Goal: Task Accomplishment & Management: Manage account settings

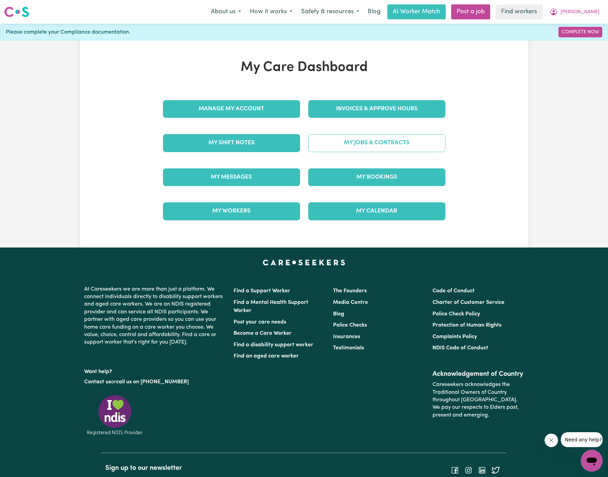
click at [394, 142] on link "My Jobs & Contracts" at bounding box center [376, 143] width 137 height 18
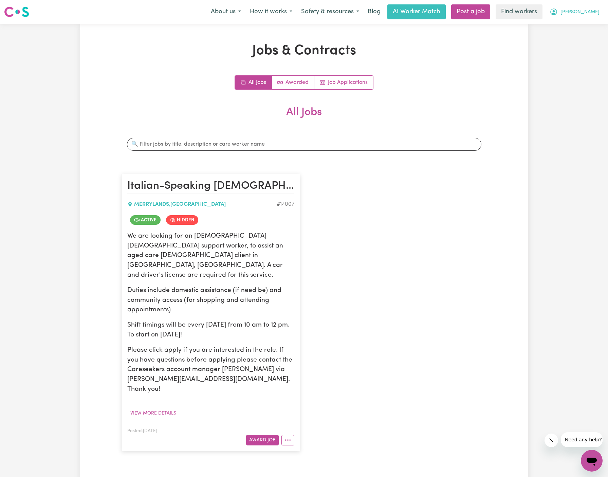
click at [590, 10] on span "[PERSON_NAME]" at bounding box center [580, 11] width 39 height 7
click at [590, 22] on link "My Dashboard" at bounding box center [577, 26] width 54 height 13
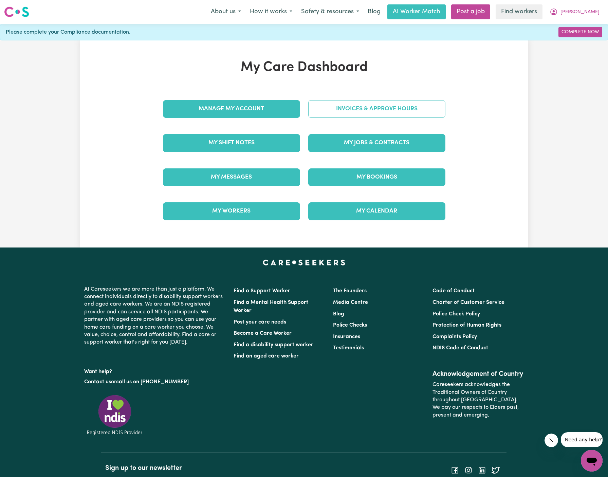
click at [406, 107] on link "Invoices & Approve Hours" at bounding box center [376, 109] width 137 height 18
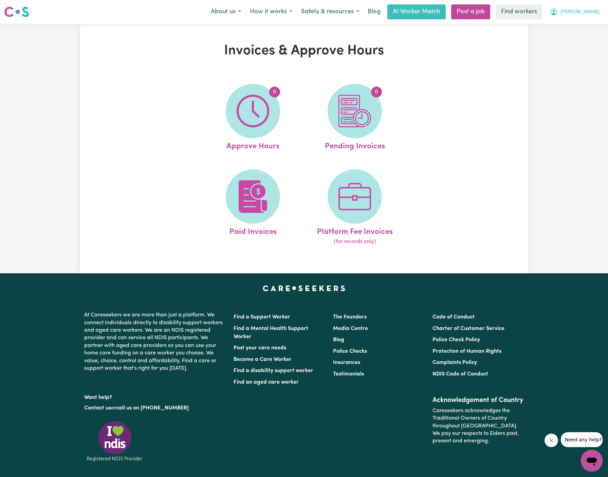
click at [593, 11] on span "[PERSON_NAME]" at bounding box center [580, 11] width 39 height 7
click at [590, 37] on link "Logout" at bounding box center [577, 39] width 54 height 13
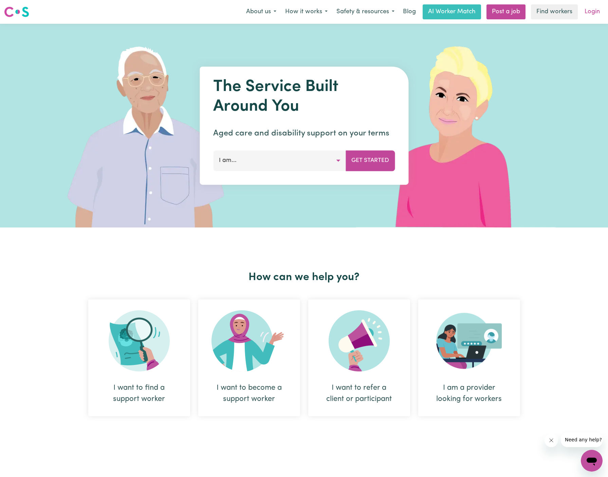
click at [594, 11] on link "Login" at bounding box center [592, 11] width 23 height 15
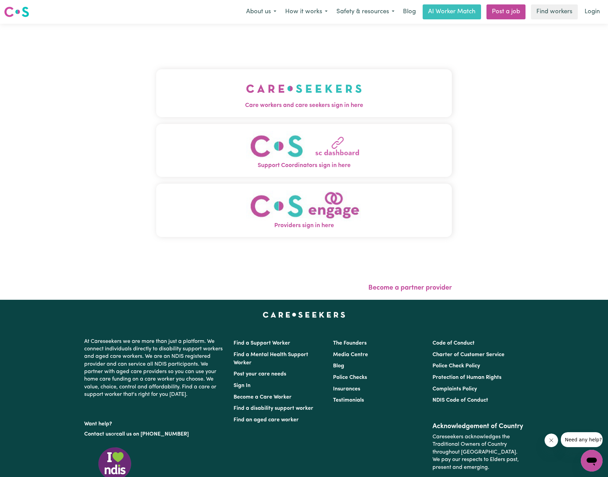
click at [303, 80] on img "Care workers and care seekers sign in here" at bounding box center [304, 88] width 116 height 25
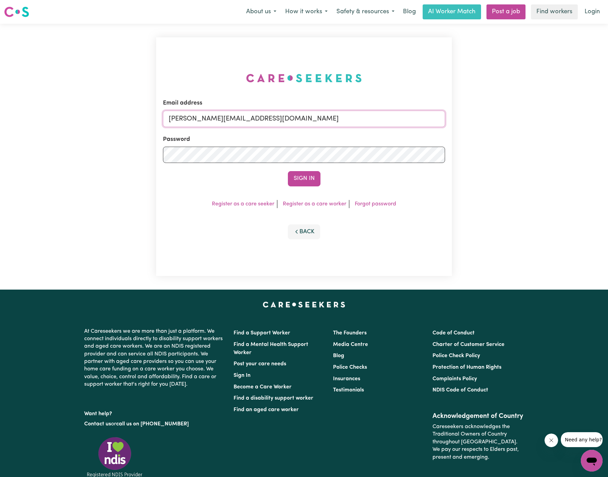
click at [341, 118] on input "dyan@careseekers.com.au" at bounding box center [304, 119] width 283 height 16
drag, startPoint x: 520, startPoint y: 131, endPoint x: 506, endPoint y: 135, distance: 15.0
click at [506, 131] on div "Email address dyan@careseekers.com.au Password Sign In Register as a care seeke…" at bounding box center [304, 157] width 608 height 266
click at [280, 119] on input "dyan@careseekers.com.au" at bounding box center [304, 119] width 283 height 16
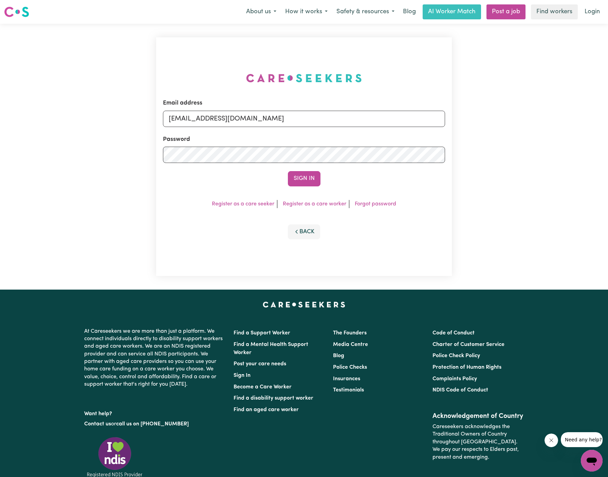
drag, startPoint x: 205, startPoint y: 121, endPoint x: 357, endPoint y: 121, distance: 151.5
click at [357, 121] on input "superuser~AlbeyMtColahALC@careseekers.com.au" at bounding box center [304, 119] width 283 height 16
type input "superuser~ClientSouthbankHCC@careseekers.com.au"
click at [288, 171] on button "Sign In" at bounding box center [304, 178] width 33 height 15
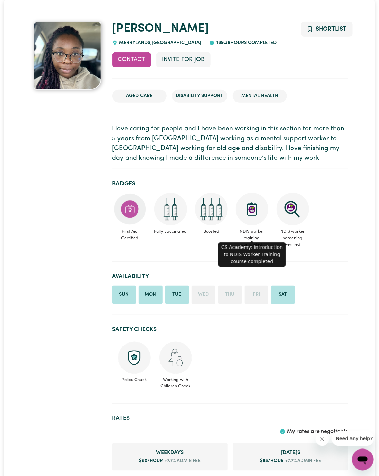
scroll to position [135, 0]
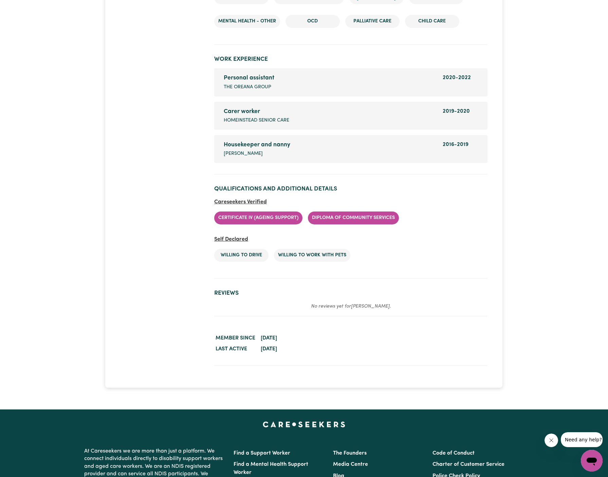
scroll to position [1245, 0]
